Goal: Information Seeking & Learning: Compare options

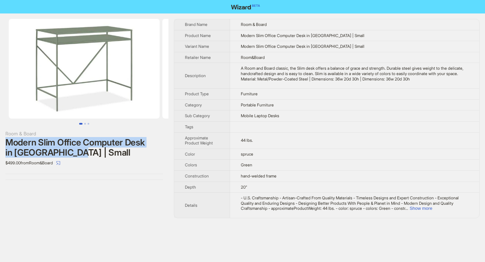
drag, startPoint x: 6, startPoint y: 140, endPoint x: 107, endPoint y: 155, distance: 101.9
click at [107, 155] on div "Modern Slim Office Computer Desk in [GEOGRAPHIC_DATA] | Small" at bounding box center [84, 147] width 158 height 20
copy div "Modern Slim Office Computer Desk in [GEOGRAPHIC_DATA] | Small"
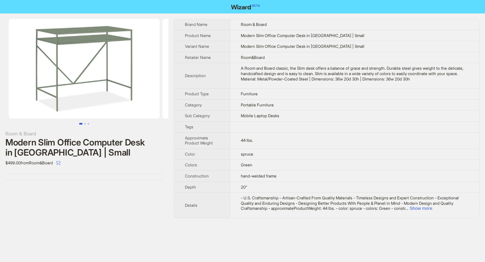
click at [365, 78] on div "A Room and Board classic, the Slim desk offers a balance of grace and strength.…" at bounding box center [355, 74] width 228 height 16
drag, startPoint x: 365, startPoint y: 78, endPoint x: 385, endPoint y: 78, distance: 20.2
click at [385, 78] on div "A Room and Board classic, the Slim desk offers a balance of grace and strength.…" at bounding box center [355, 74] width 228 height 16
copy div "36w 20d 30h"
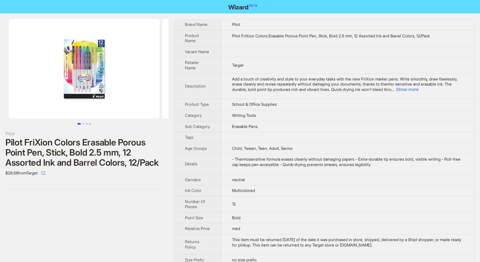
scroll to position [9, 0]
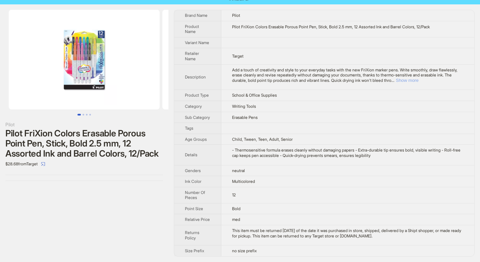
click at [418, 81] on button "Show more" at bounding box center [407, 80] width 23 height 5
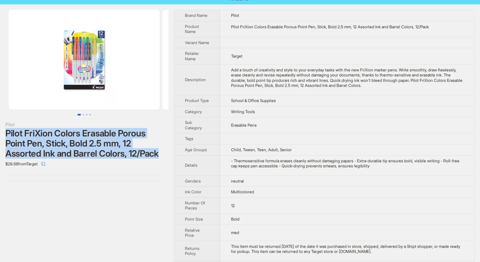
drag, startPoint x: 5, startPoint y: 134, endPoint x: 163, endPoint y: 156, distance: 158.8
click at [163, 156] on div "Pilot FriXion Colors Erasable Porous Point Pen, Stick, Bold 2.5 mm, 12 Assorted…" at bounding box center [84, 143] width 158 height 30
copy div "Pilot FriXion Colors Erasable Porous Point Pen, Stick, Bold 2.5 mm, 12 Assorted…"
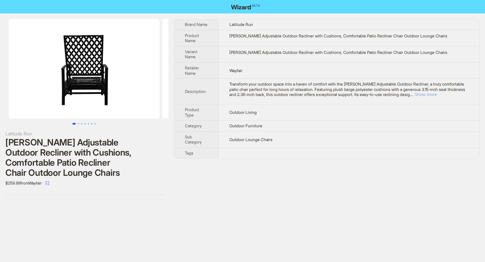
click at [437, 94] on button "Show more" at bounding box center [425, 94] width 23 height 5
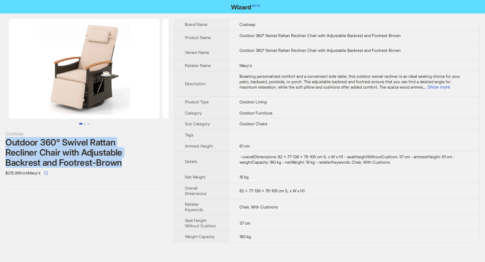
drag, startPoint x: 6, startPoint y: 140, endPoint x: 121, endPoint y: 161, distance: 117.4
click at [121, 161] on div "Outdoor 360° Swivel Rattan Recliner Chair with Adjustable Backrest and Footrest…" at bounding box center [84, 152] width 158 height 30
copy div "Outdoor 360° Swivel Rattan Recliner Chair with Adjustable Backrest and Footrest…"
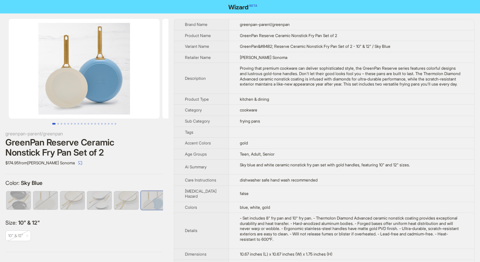
scroll to position [0, 4]
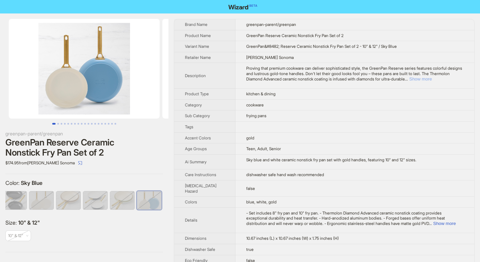
click at [432, 80] on button "Show more" at bounding box center [420, 78] width 23 height 5
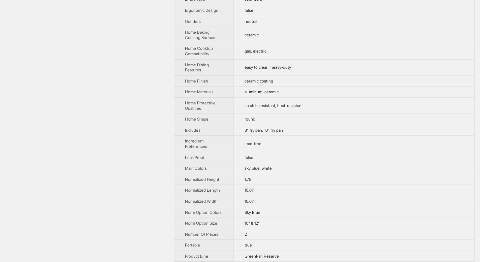
scroll to position [287, 0]
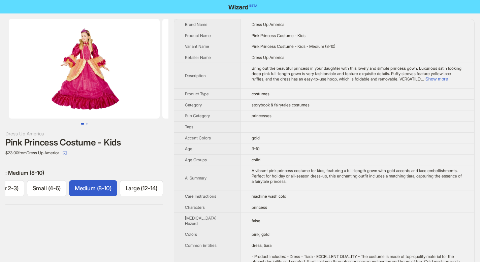
scroll to position [0, 99]
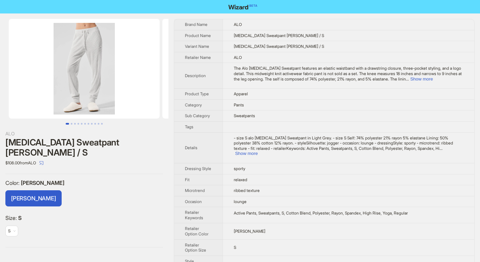
scroll to position [10, 0]
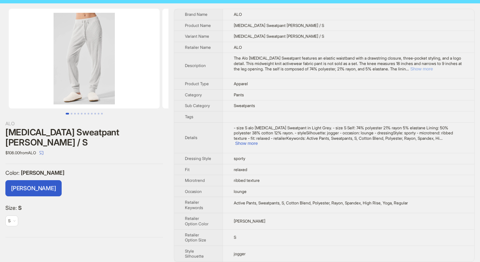
click at [433, 69] on button "Show more" at bounding box center [421, 68] width 23 height 5
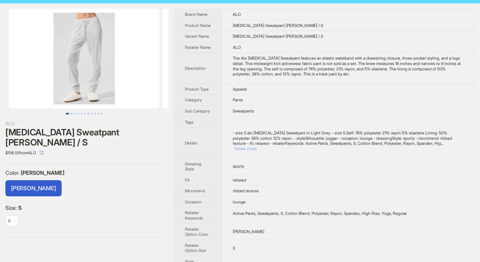
click at [257, 149] on button "Show more" at bounding box center [245, 148] width 23 height 5
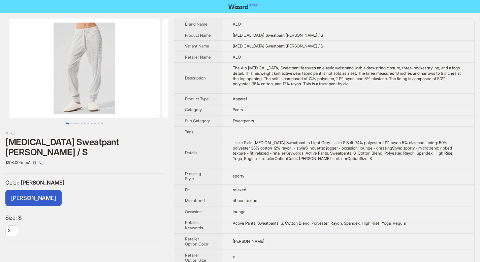
scroll to position [0, 0]
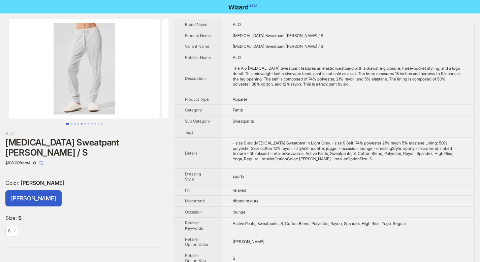
click at [81, 123] on button "Go to slide 5" at bounding box center [82, 124] width 2 height 2
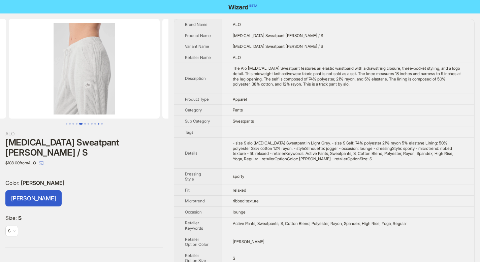
click at [98, 125] on button "Go to slide 10" at bounding box center [99, 124] width 2 height 2
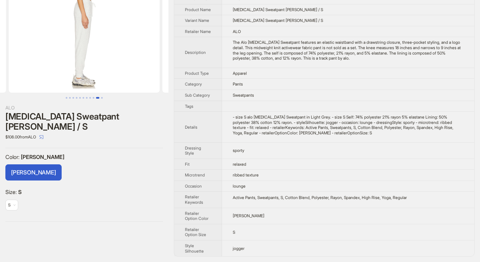
scroll to position [31, 0]
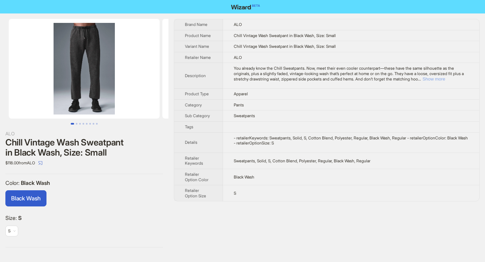
click at [445, 79] on button "Show more" at bounding box center [433, 78] width 23 height 5
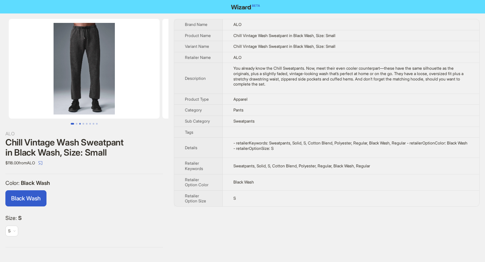
click at [81, 125] on button "Go to slide 3" at bounding box center [80, 124] width 2 height 2
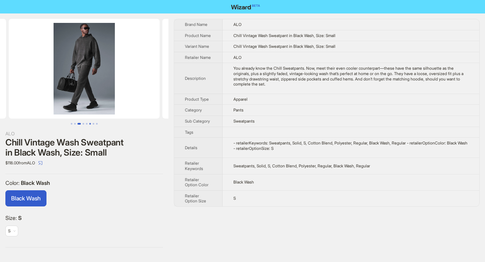
click at [91, 124] on button "Go to slide 6" at bounding box center [90, 124] width 2 height 2
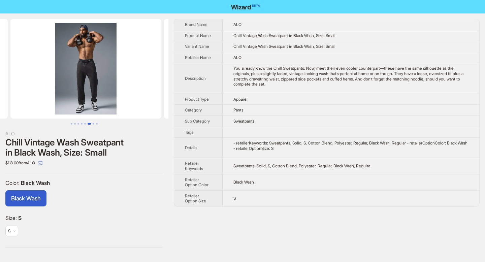
scroll to position [0, 768]
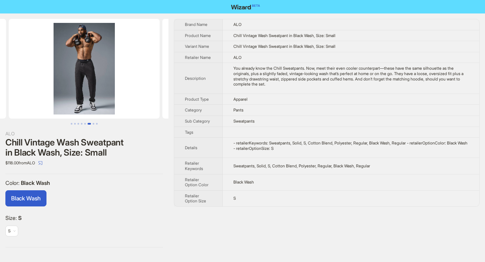
click at [103, 126] on div "ALO Chill Vintage Wash Sweatpant in Black Wash, Size: Small $118.00 from ALO Co…" at bounding box center [84, 132] width 168 height 239
click at [97, 123] on button "Go to slide 8" at bounding box center [97, 124] width 2 height 2
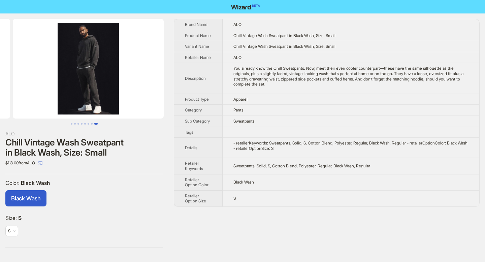
scroll to position [0, 1075]
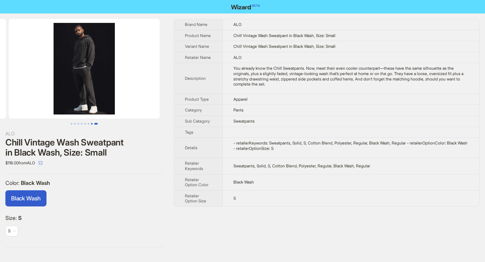
click at [91, 123] on button "Go to slide 7" at bounding box center [92, 124] width 2 height 2
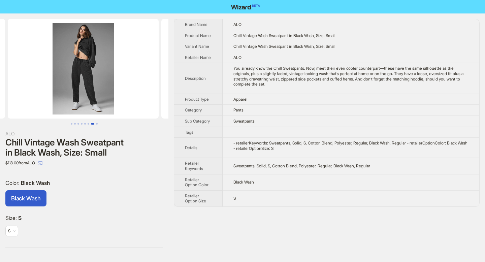
scroll to position [0, 921]
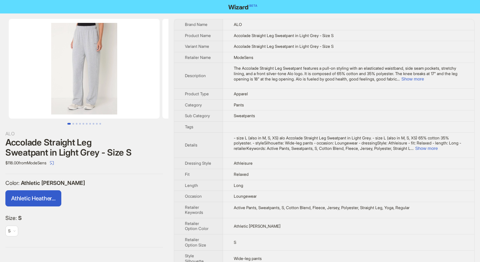
scroll to position [10, 0]
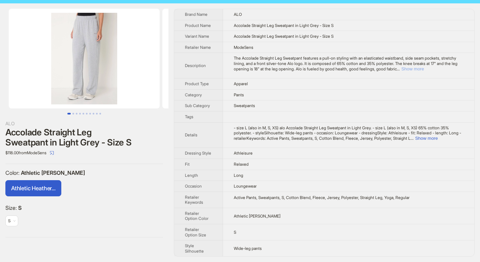
click at [424, 69] on button "Show more" at bounding box center [412, 68] width 23 height 5
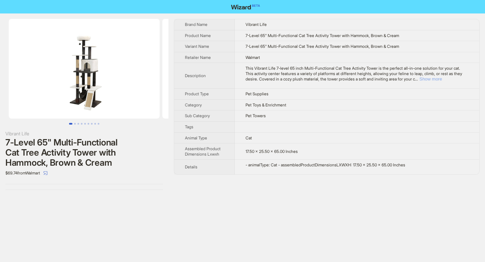
click at [442, 79] on button "Show more" at bounding box center [430, 78] width 23 height 5
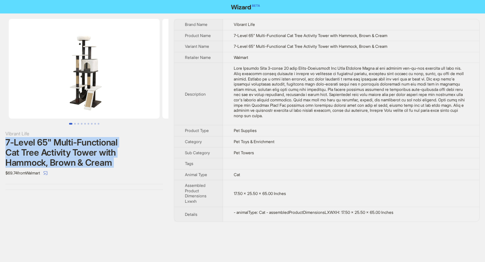
drag, startPoint x: 7, startPoint y: 142, endPoint x: 99, endPoint y: 170, distance: 96.4
click at [99, 170] on div "Vibrant Life 7-Level 65" Multi-Functional Cat Tree Activity Tower with Hammock,…" at bounding box center [84, 154] width 158 height 48
copy div "7-Level 65" Multi-Functional Cat Tree Activity Tower with Hammock, Brown & Cream"
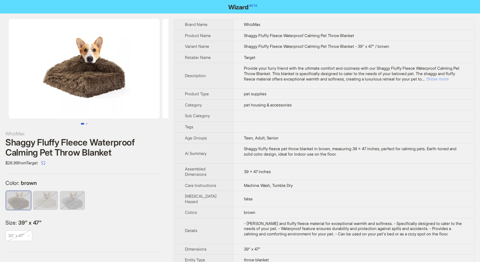
click at [449, 78] on button "Show more" at bounding box center [437, 78] width 23 height 5
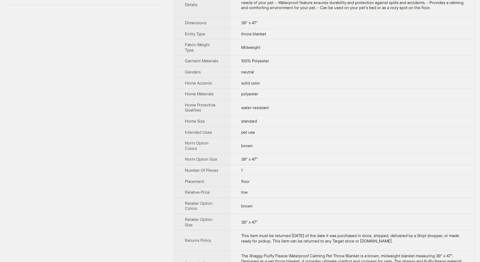
scroll to position [325, 0]
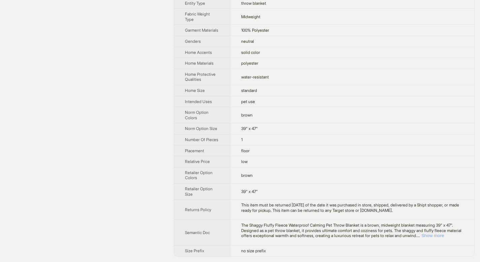
click at [444, 236] on button "Show more" at bounding box center [432, 235] width 23 height 5
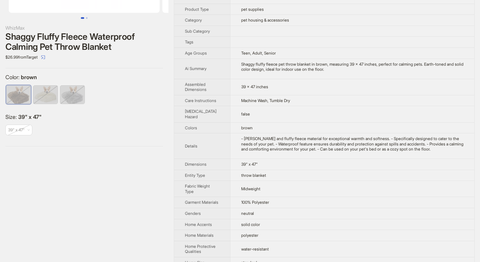
scroll to position [0, 0]
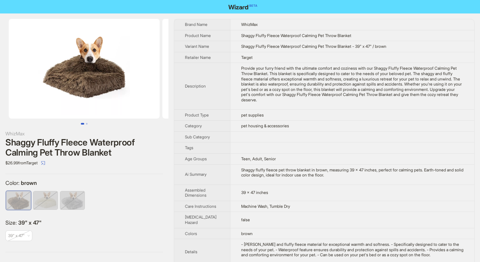
click at [6, 139] on div "WhizMax Shaggy Fluffy Fleece Waterproof Calming Pet Throw Blanket $26.99 from T…" at bounding box center [84, 135] width 168 height 244
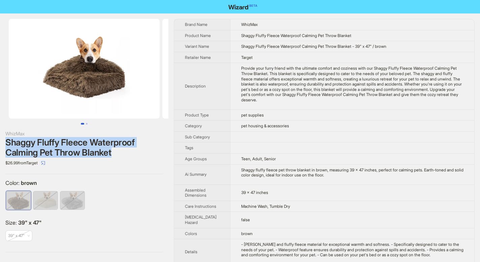
drag, startPoint x: 6, startPoint y: 140, endPoint x: 116, endPoint y: 154, distance: 110.3
click at [116, 154] on div "Shaggy Fluffy Fleece Waterproof Calming Pet Throw Blanket" at bounding box center [84, 147] width 158 height 20
copy div "Shaggy Fluffy Fleece Waterproof Calming Pet Throw Blanket"
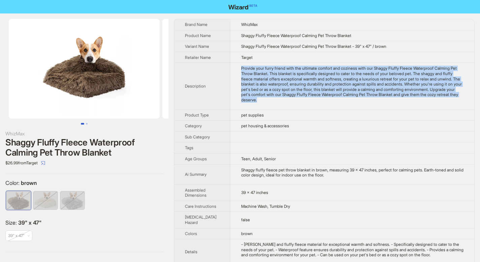
drag, startPoint x: 234, startPoint y: 73, endPoint x: 283, endPoint y: 111, distance: 62.4
click at [283, 109] on td "Provide your furry friend with the ultimate comfort and coziness with our Shagg…" at bounding box center [352, 86] width 244 height 46
copy div "Provide your furry friend with the ultimate comfort and coziness with our Shagg…"
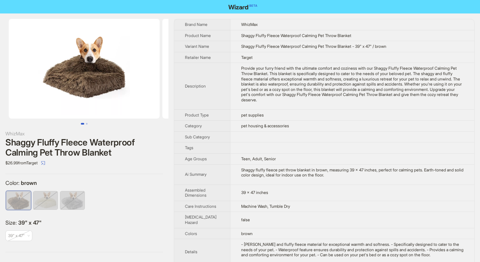
click at [329, 9] on nav at bounding box center [240, 6] width 480 height 13
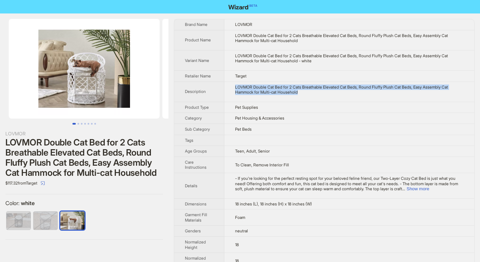
drag, startPoint x: 236, startPoint y: 86, endPoint x: 306, endPoint y: 97, distance: 71.6
click at [306, 97] on td "LOVMOR Double Cat Bed for 2 Cats Breathable Elevated Cat Beds, Round Fluffy Plu…" at bounding box center [349, 91] width 250 height 20
copy div "LOVMOR Double Cat Bed for 2 Cats Breathable Elevated Cat Beds, Round Fluffy Plu…"
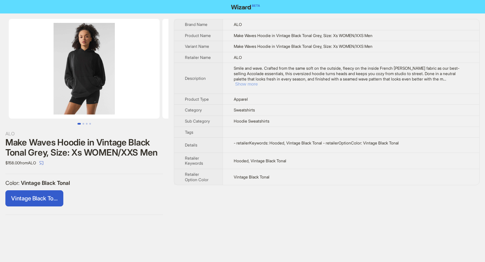
click at [258, 81] on button "Show more" at bounding box center [246, 83] width 23 height 5
drag, startPoint x: 236, startPoint y: 68, endPoint x: 257, endPoint y: 83, distance: 25.5
click at [257, 83] on div "Smile and wave. Crafted from the same soft on the outside, fleecy on the inside…" at bounding box center [351, 76] width 235 height 21
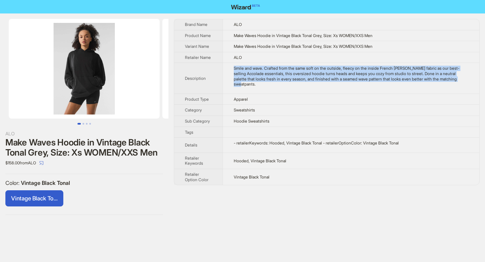
drag, startPoint x: 235, startPoint y: 66, endPoint x: 258, endPoint y: 86, distance: 29.8
click at [258, 86] on div "Smile and wave. Crafted from the same soft on the outside, fleecy on the inside…" at bounding box center [351, 76] width 235 height 21
copy div "Smile and wave. Crafted from the same soft on the outside, fleecy on the inside…"
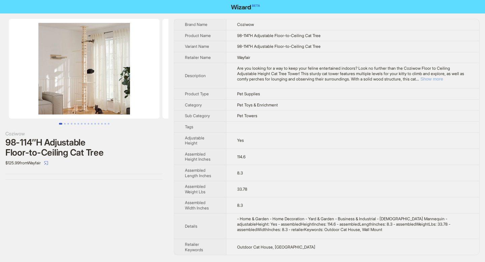
click at [443, 80] on button "Show more" at bounding box center [431, 78] width 23 height 5
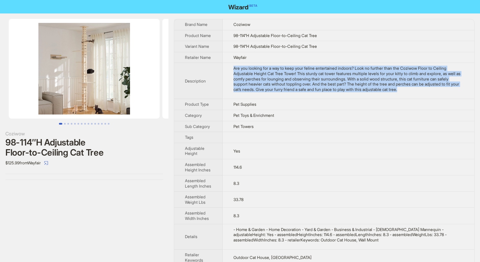
drag, startPoint x: 235, startPoint y: 68, endPoint x: 452, endPoint y: 89, distance: 218.3
click at [452, 89] on div "Are you looking for a way to keep your feline entertained indoors? Look no furt…" at bounding box center [348, 79] width 230 height 26
copy div "Are you looking for a way to keep your feline entertained indoors? Look no furt…"
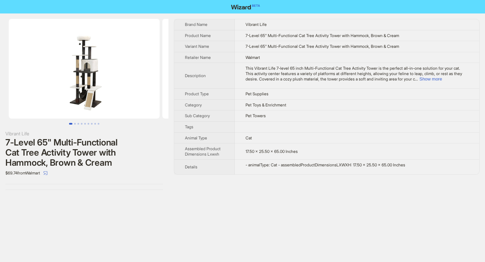
drag, startPoint x: 248, startPoint y: 67, endPoint x: 369, endPoint y: 73, distance: 122.0
click at [370, 73] on span "This Vibrant Life 7-level 65 inch Multi-Functional Cat Tree Activity Tower is t…" at bounding box center [353, 73] width 217 height 15
click at [442, 79] on button "Show more" at bounding box center [430, 78] width 23 height 5
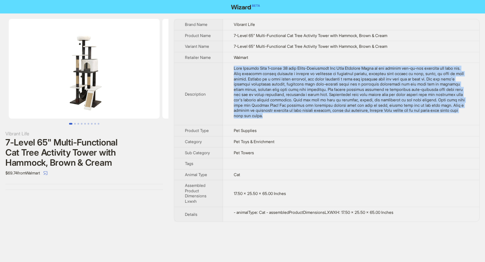
drag, startPoint x: 236, startPoint y: 68, endPoint x: 302, endPoint y: 118, distance: 83.0
click at [302, 118] on div "This Vibrant Life 7-level 65 inch Multi-Functional Cat Tree Activity Tower is t…" at bounding box center [351, 92] width 235 height 53
copy div "This Vibrant Life 7-level 65 inch Multi-Functional Cat Tree Activity Tower is t…"
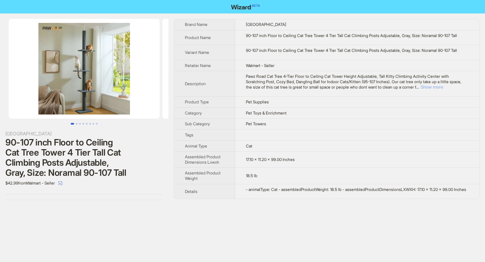
click at [443, 90] on button "Show more" at bounding box center [431, 87] width 23 height 5
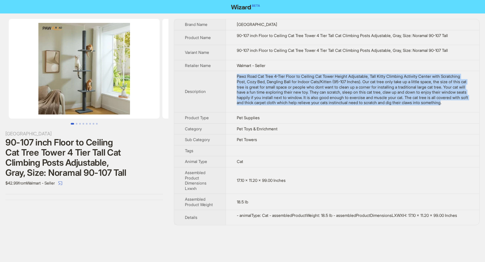
drag, startPoint x: 238, startPoint y: 75, endPoint x: 318, endPoint y: 110, distance: 87.3
click at [318, 105] on div "Pawz Road Cat Tree 4-Tier Floor to Ceiling Cat Tower Height Adjustable, Tall Ki…" at bounding box center [353, 90] width 232 height 32
copy div "Pawz Road Cat Tree 4-Tier Floor to Ceiling Cat Tower Height Adjustable, Tall Ki…"
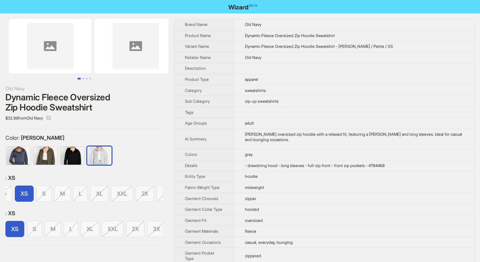
scroll to position [0, 76]
